Goal: Navigation & Orientation: Find specific page/section

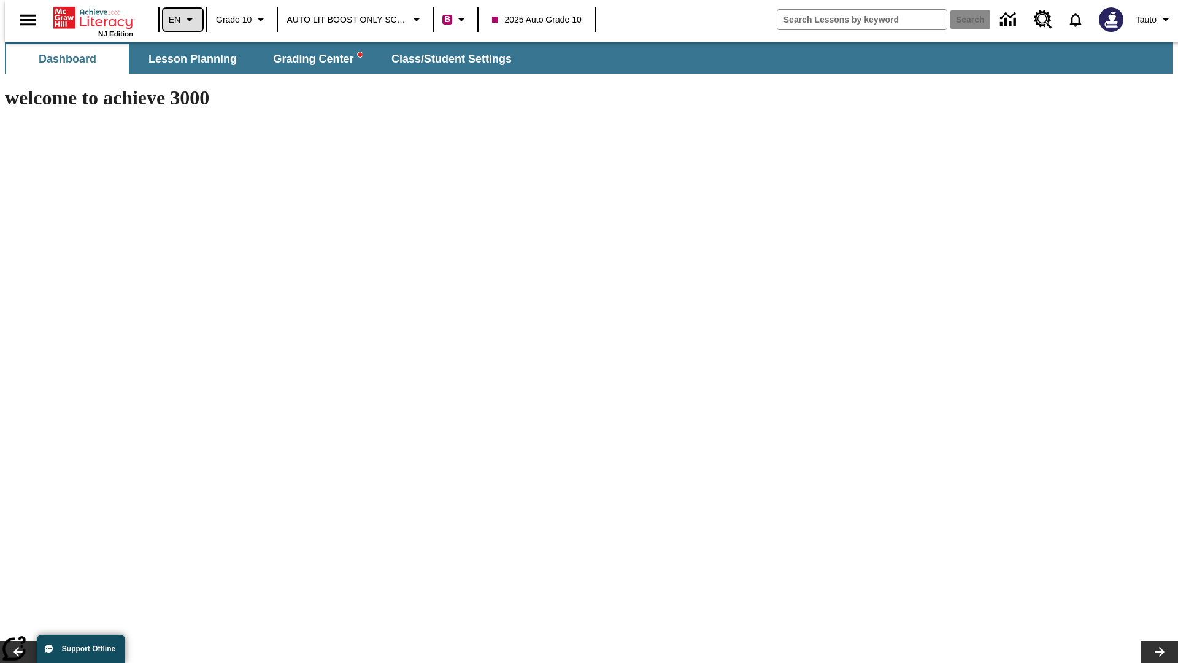
click at [182, 20] on icon "Language: EN, Select a language" at bounding box center [189, 19] width 15 height 15
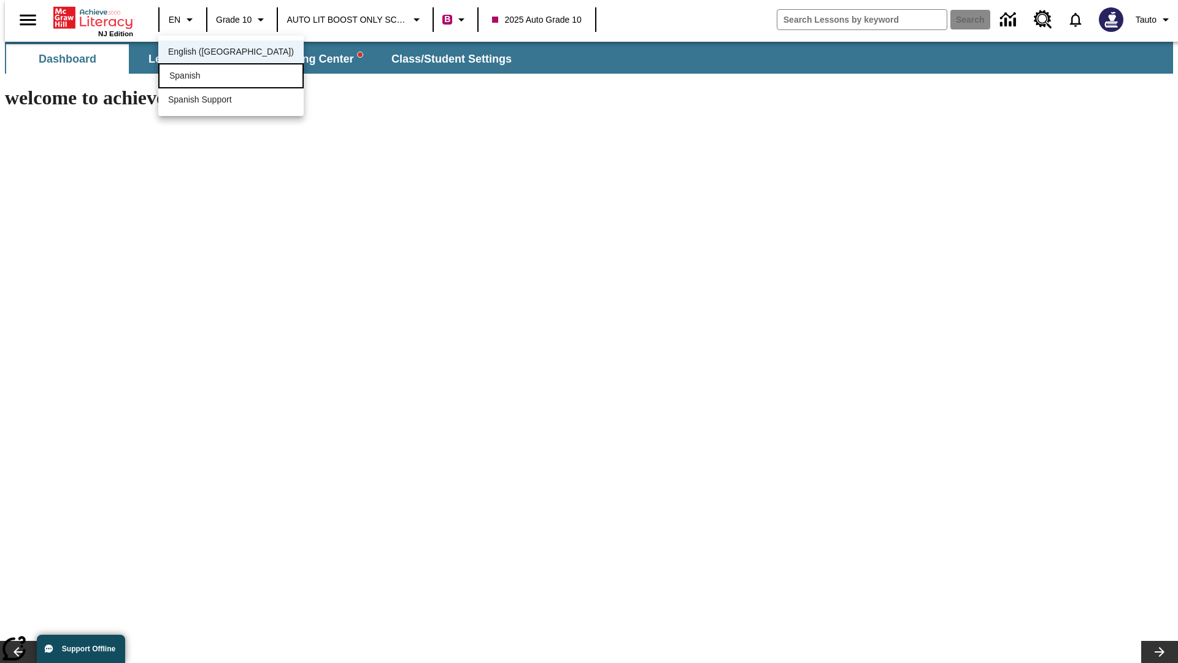
click at [204, 77] on div "Spanish" at bounding box center [230, 75] width 145 height 25
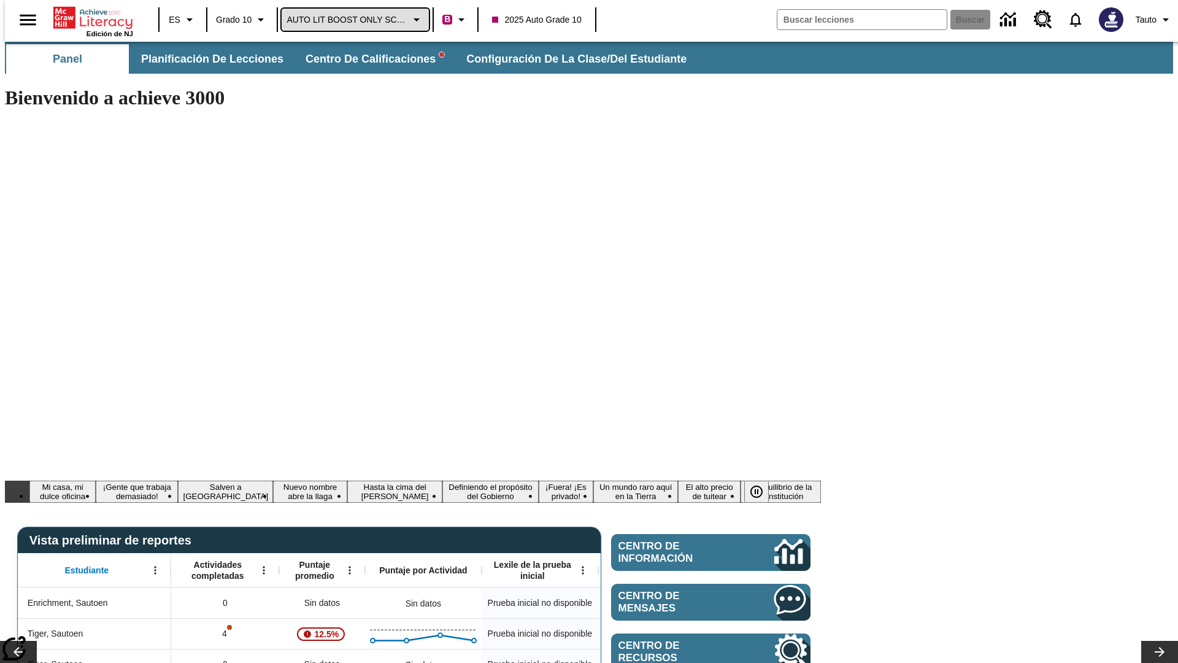
click at [352, 20] on span "AUTO LIT BOOST ONLY SCHOOL" at bounding box center [347, 20] width 121 height 13
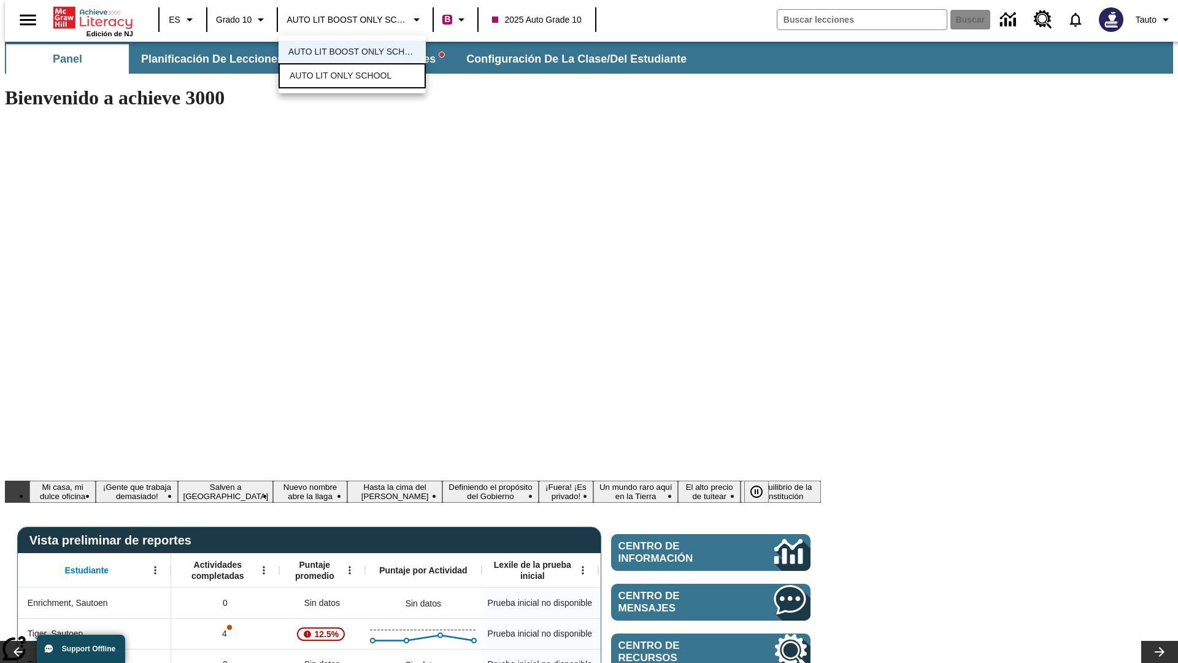
click at [338, 77] on span "AUTO LIT ONLY SCHOOL" at bounding box center [341, 75] width 102 height 13
